Goal: Task Accomplishment & Management: Manage account settings

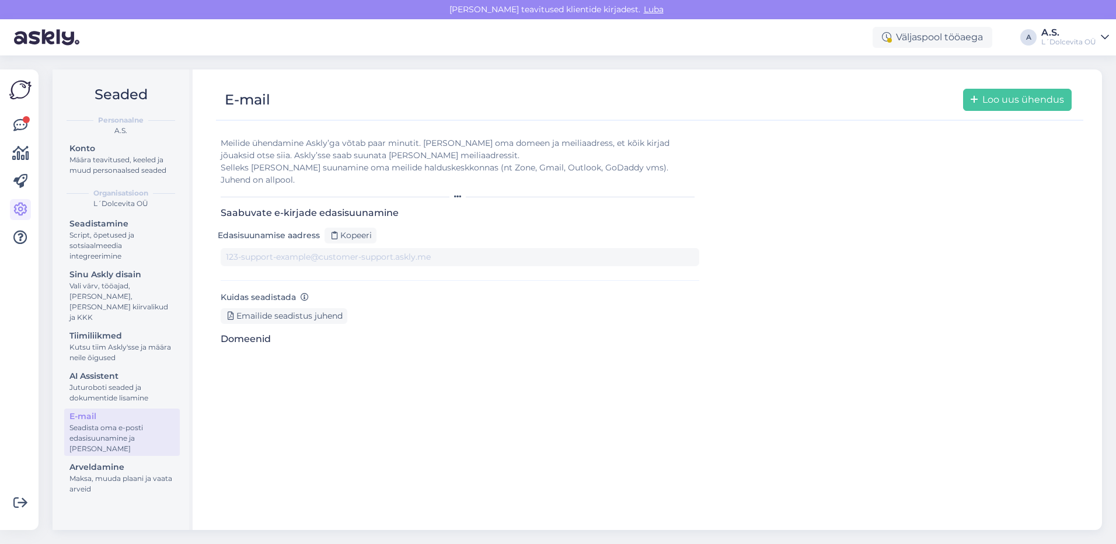
type input "[DOMAIN_NAME][EMAIL_ADDRESS][DOMAIN_NAME]"
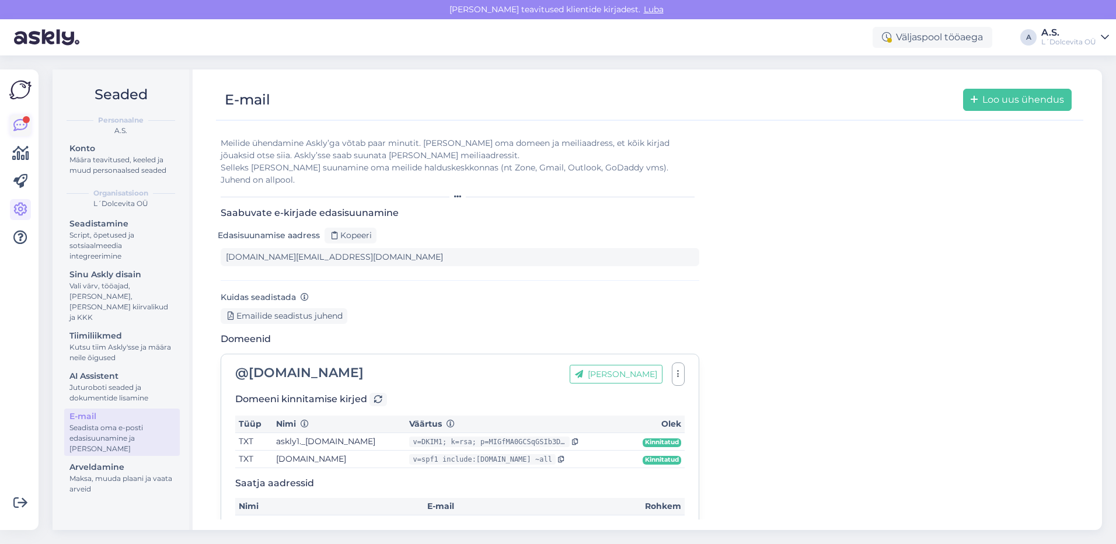
click at [18, 124] on icon at bounding box center [20, 126] width 14 height 14
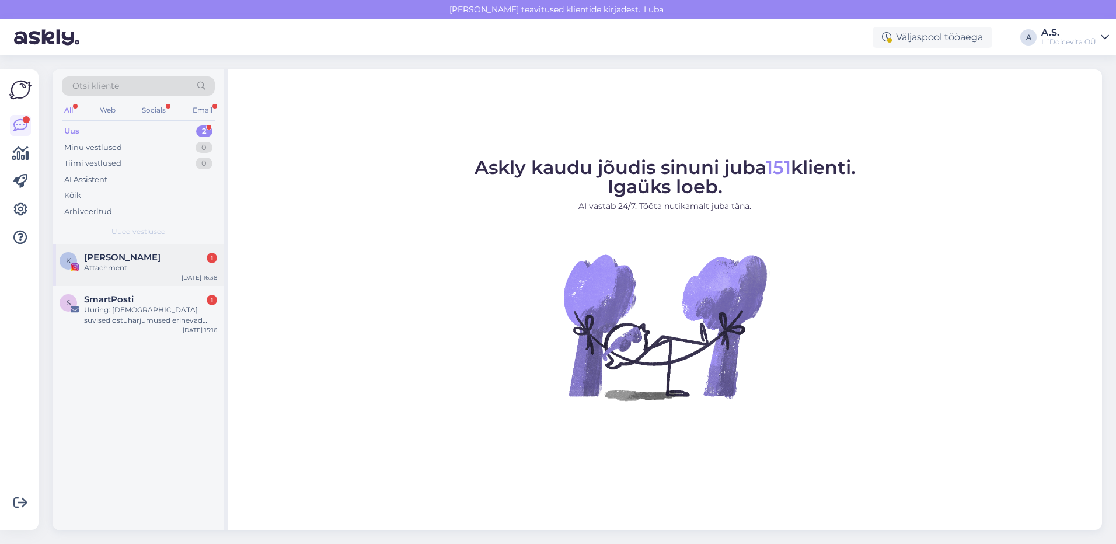
click at [118, 264] on div "Attachment" at bounding box center [150, 268] width 133 height 11
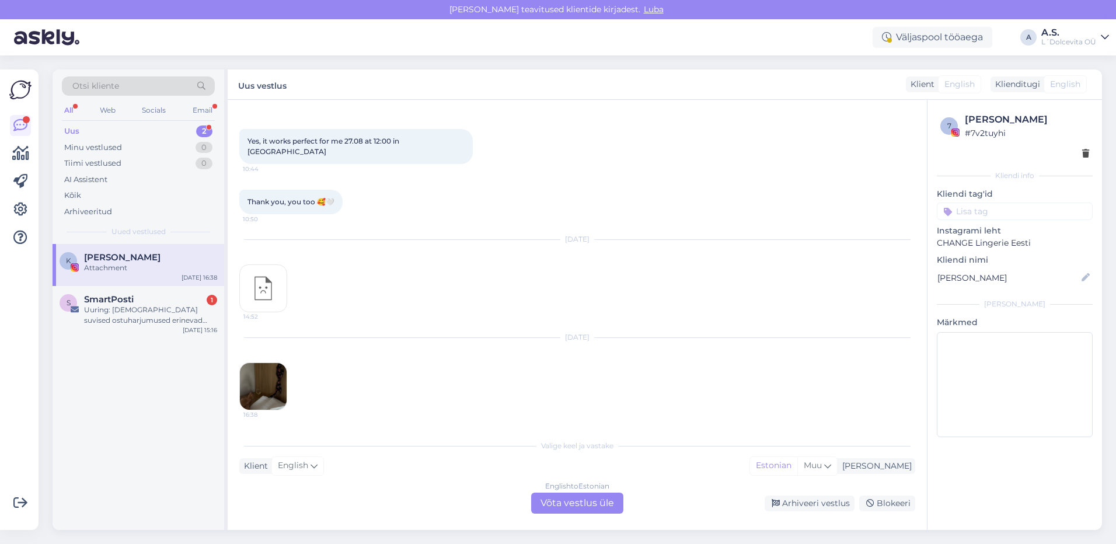
scroll to position [2167, 0]
click at [266, 388] on img at bounding box center [263, 386] width 47 height 47
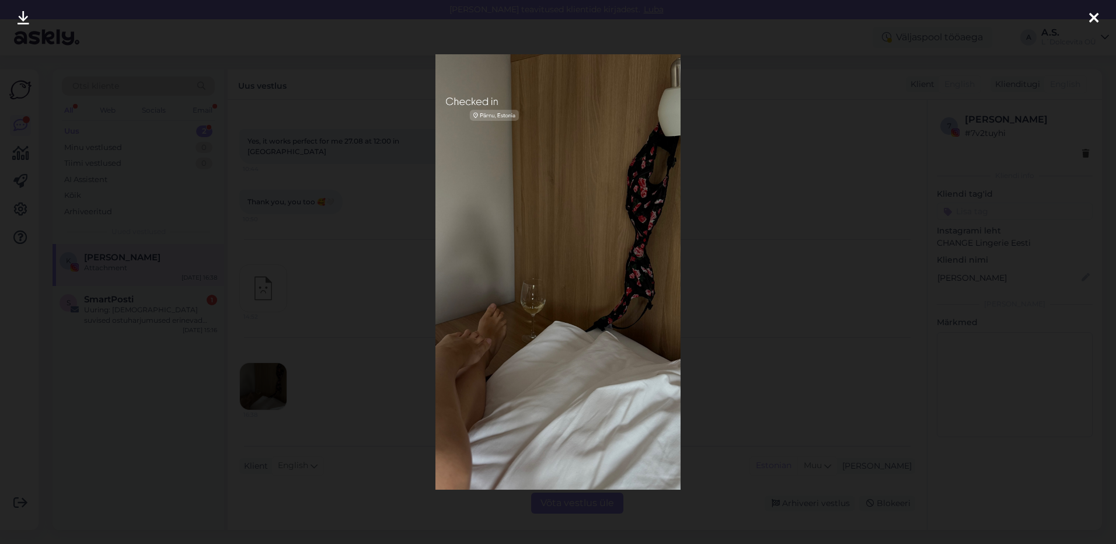
click at [1091, 16] on icon at bounding box center [1093, 18] width 9 height 15
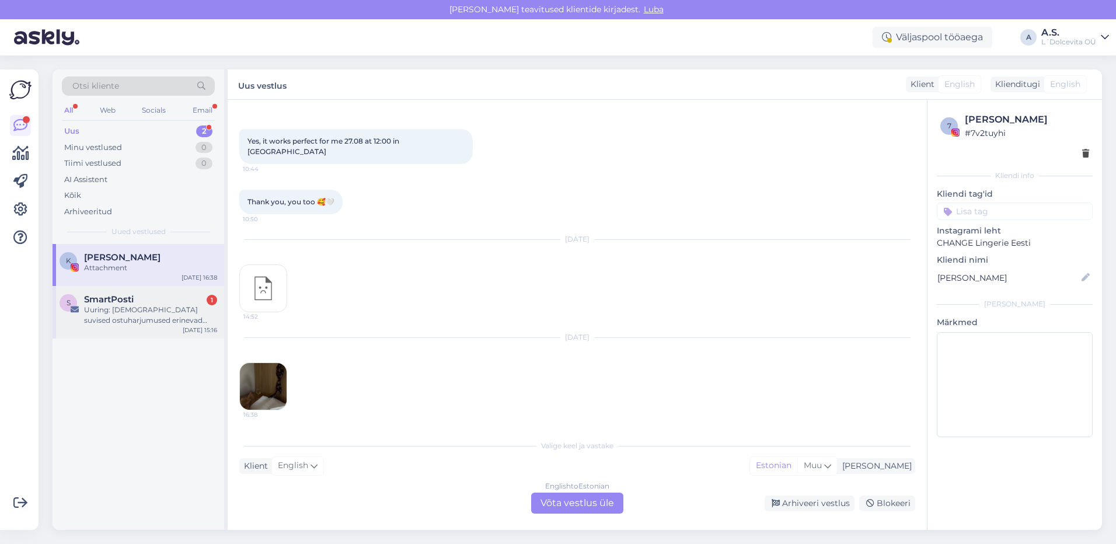
click at [121, 315] on div "Uuring: [DEMOGRAPHIC_DATA] suvised ostuharjumused erinevad põlvkondade ja soo l…" at bounding box center [150, 315] width 133 height 21
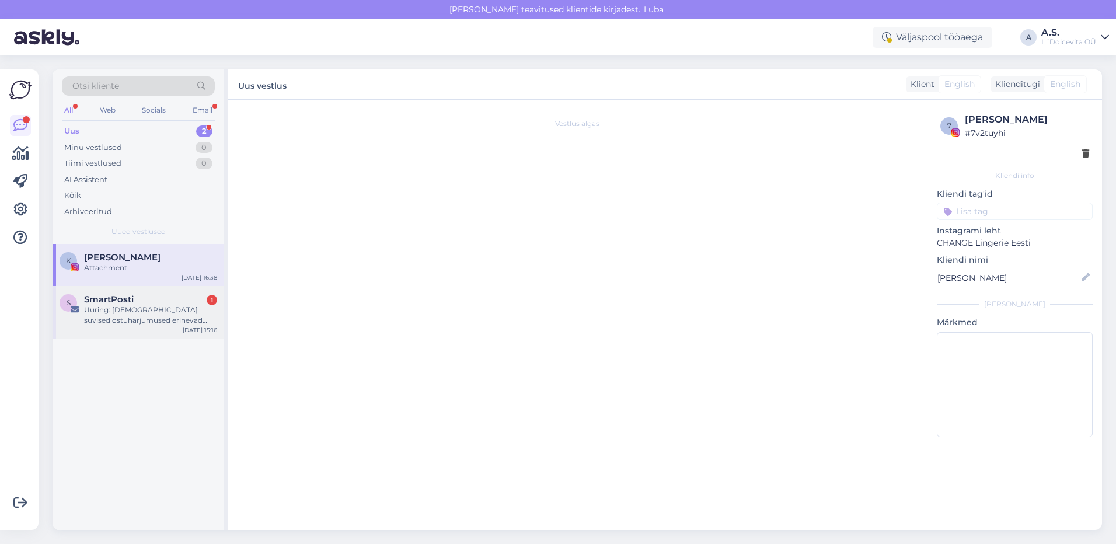
scroll to position [0, 0]
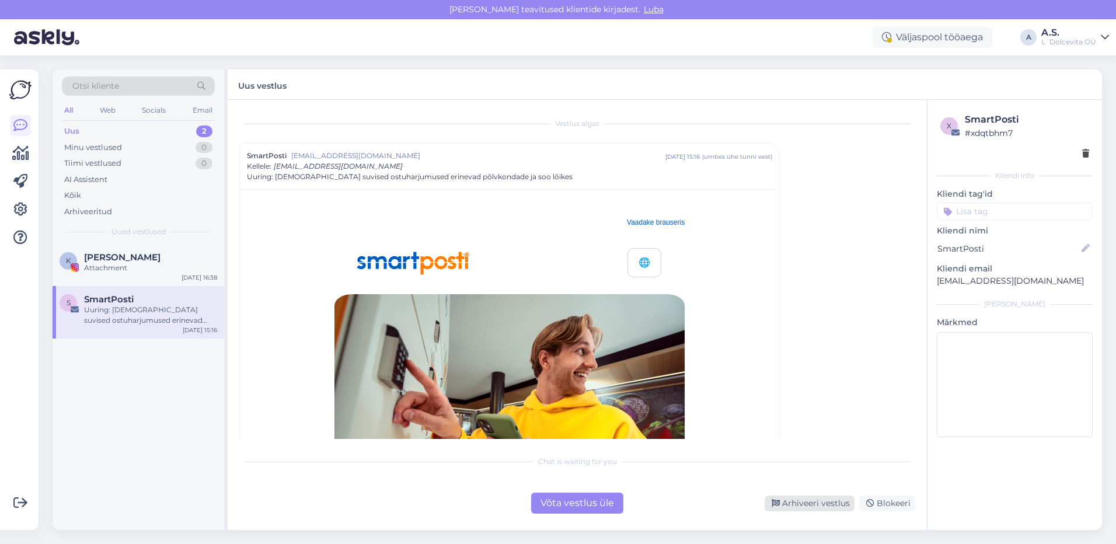
click at [821, 501] on div "Arhiveeri vestlus" at bounding box center [810, 504] width 90 height 16
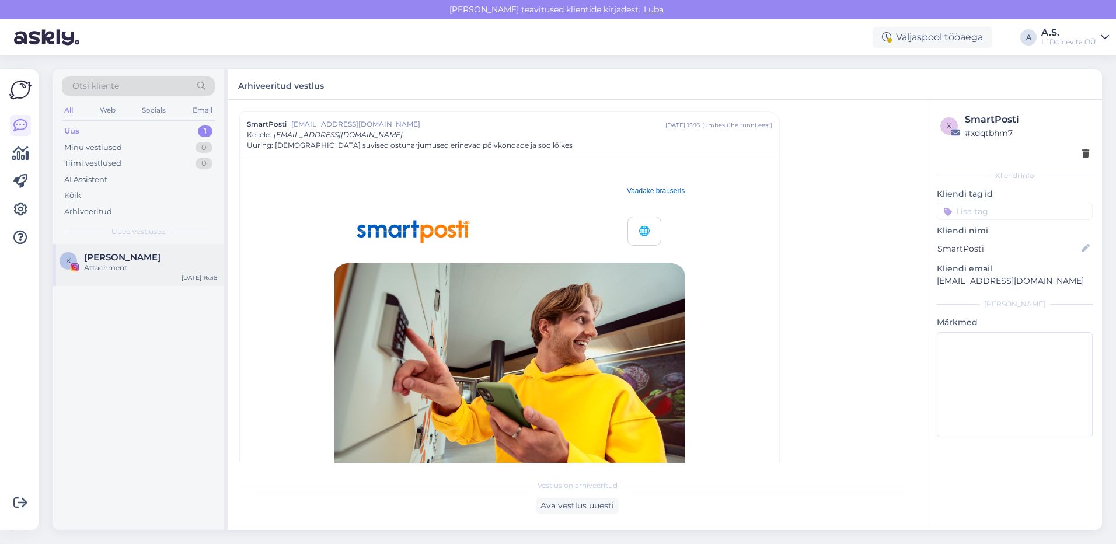
click at [136, 272] on div "Attachment" at bounding box center [150, 268] width 133 height 11
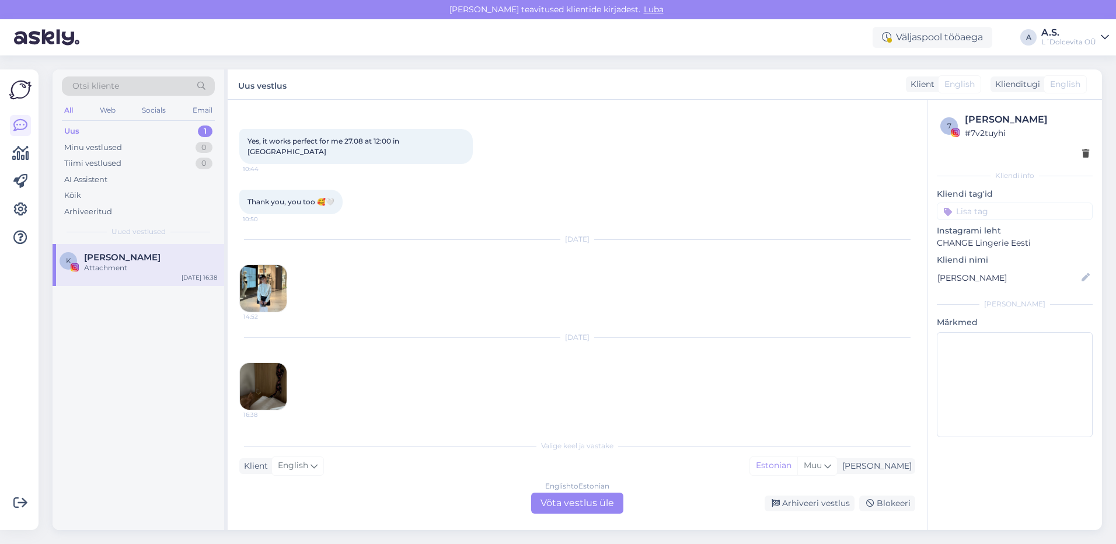
scroll to position [2167, 0]
click at [260, 387] on img at bounding box center [263, 386] width 47 height 47
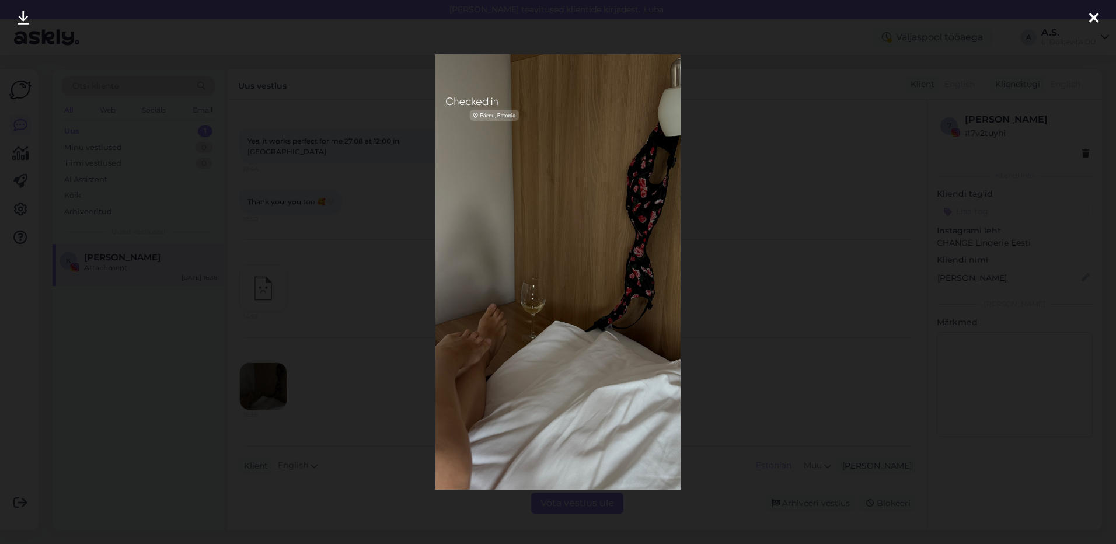
click at [1095, 18] on icon at bounding box center [1093, 18] width 9 height 15
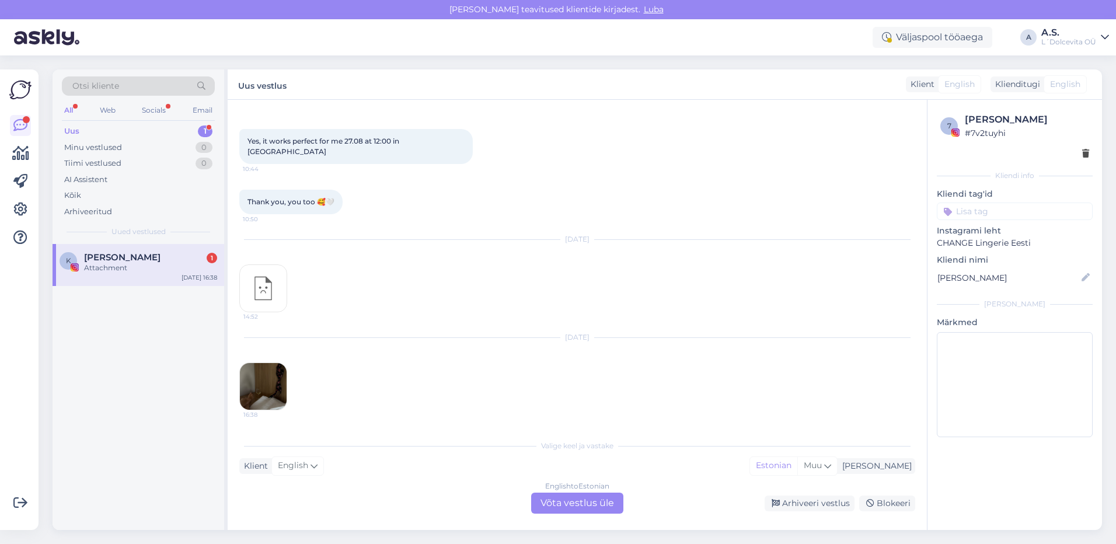
scroll to position [2282, 0]
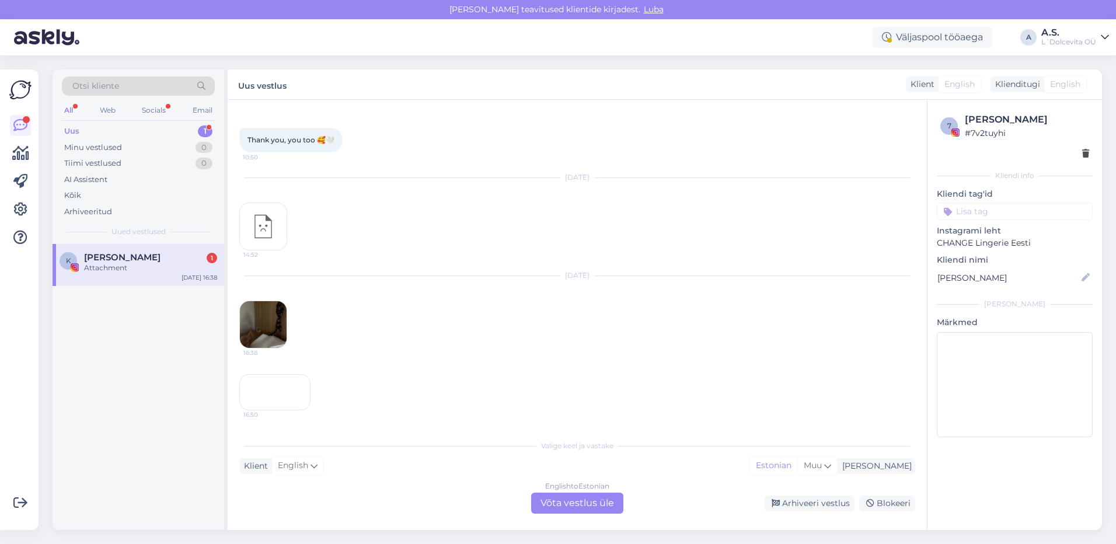
click at [286, 383] on div "16:50" at bounding box center [274, 392] width 71 height 36
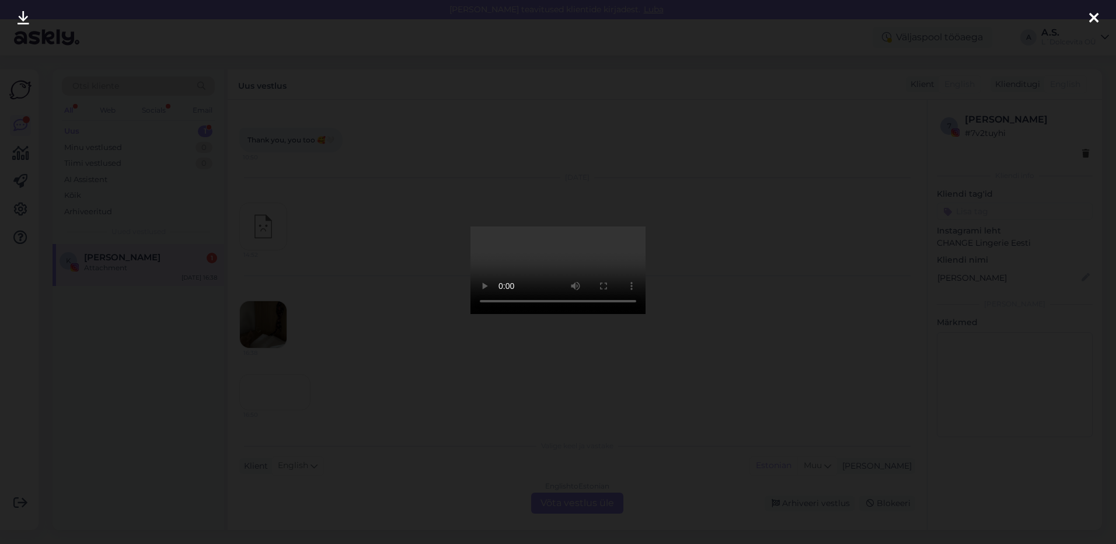
click at [1095, 16] on icon at bounding box center [1093, 18] width 9 height 15
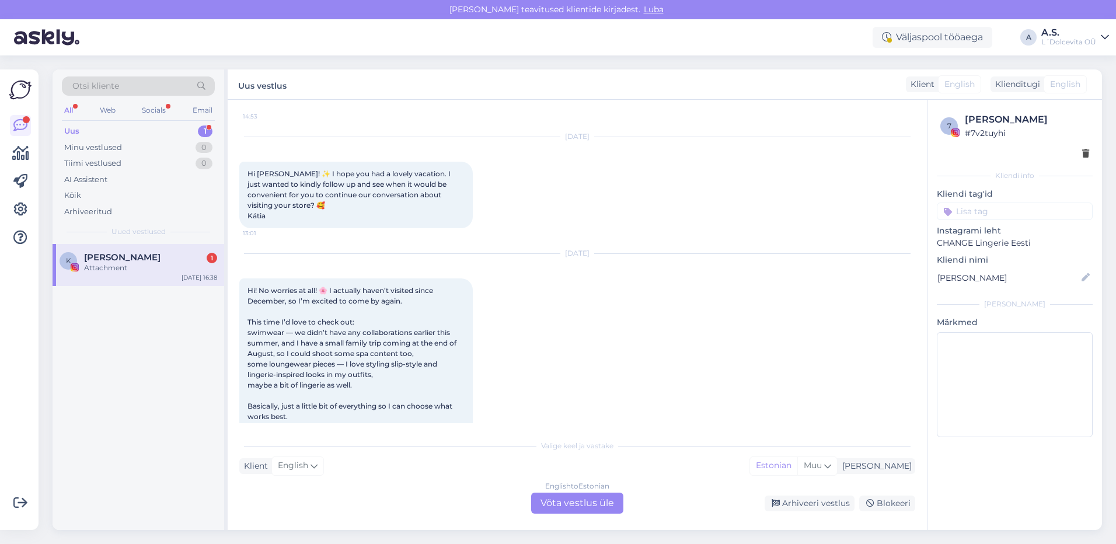
scroll to position [1266, 0]
